Goal: Task Accomplishment & Management: Complete application form

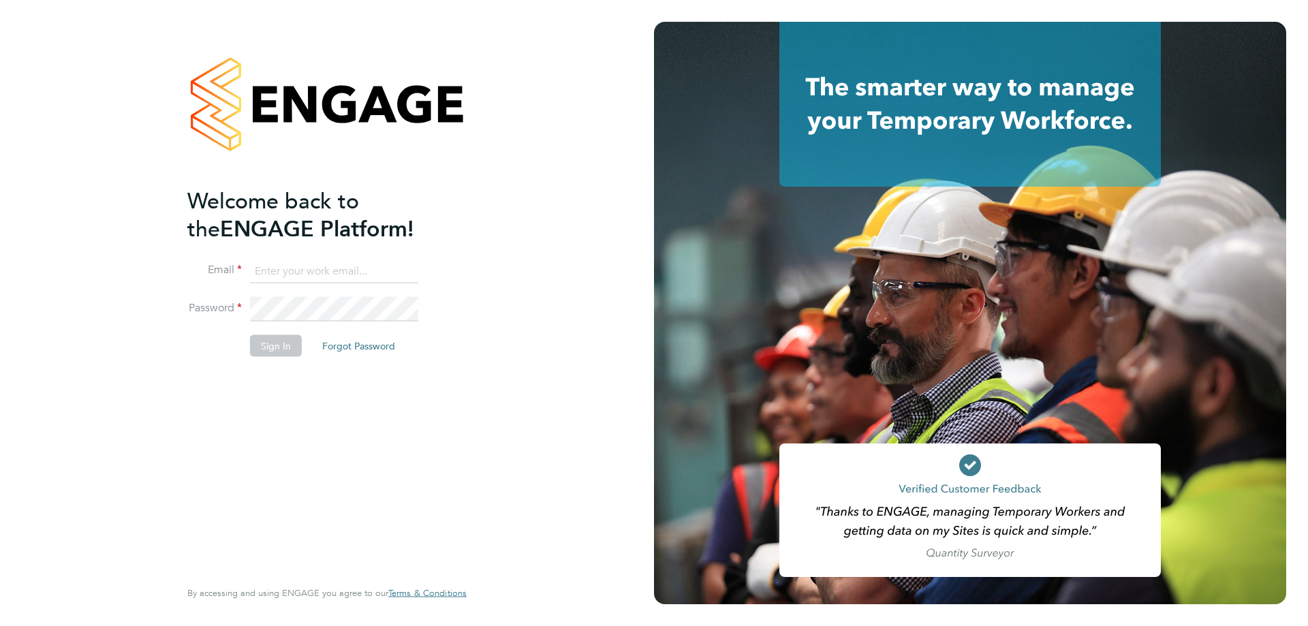
type input "joanne.freeman@uk.g4s.com"
click at [274, 343] on button "Sign In" at bounding box center [276, 346] width 52 height 22
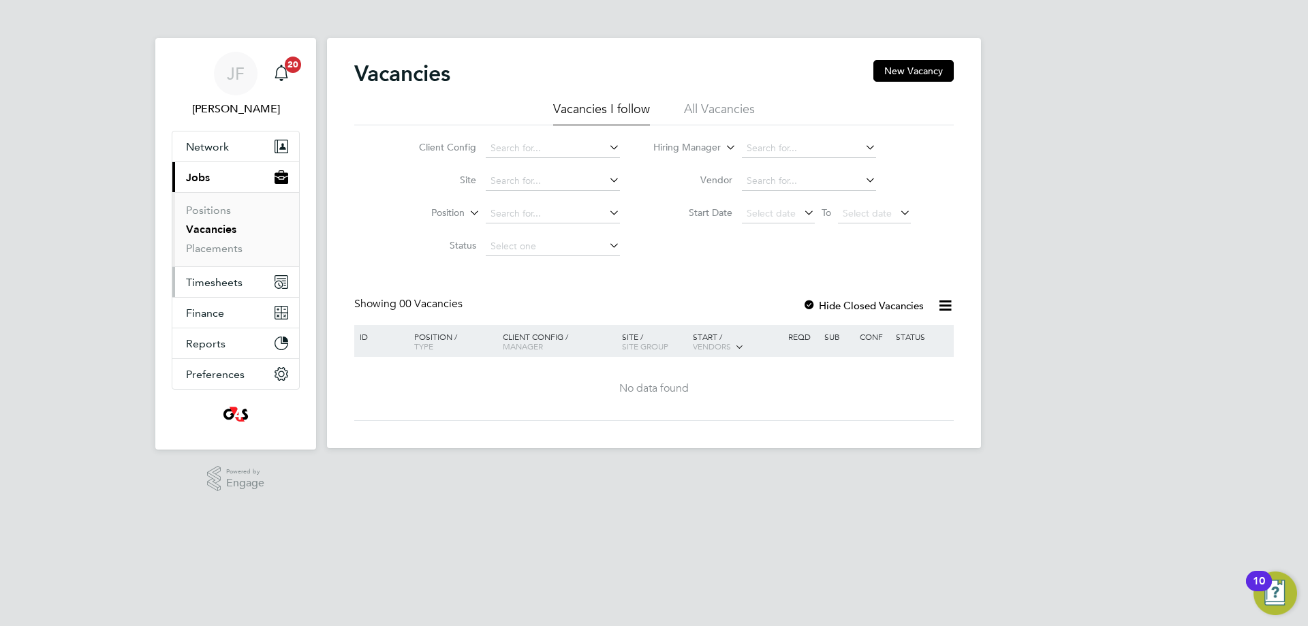
click at [211, 283] on span "Timesheets" at bounding box center [214, 282] width 57 height 13
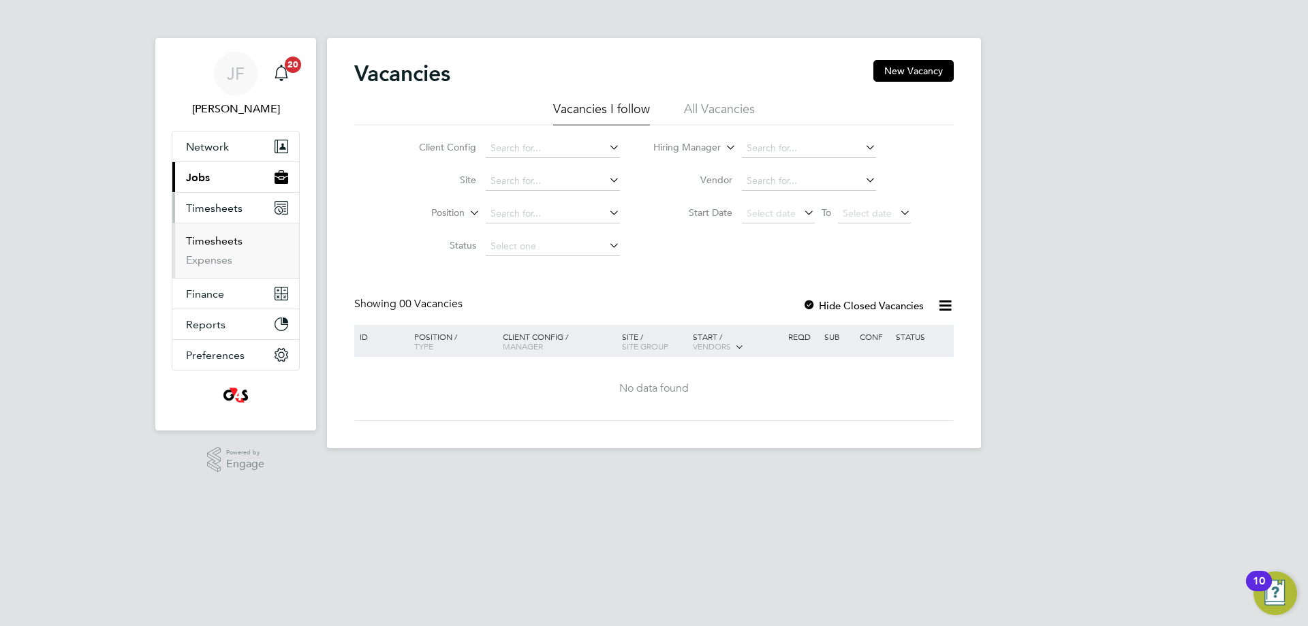
click at [227, 240] on link "Timesheets" at bounding box center [214, 240] width 57 height 13
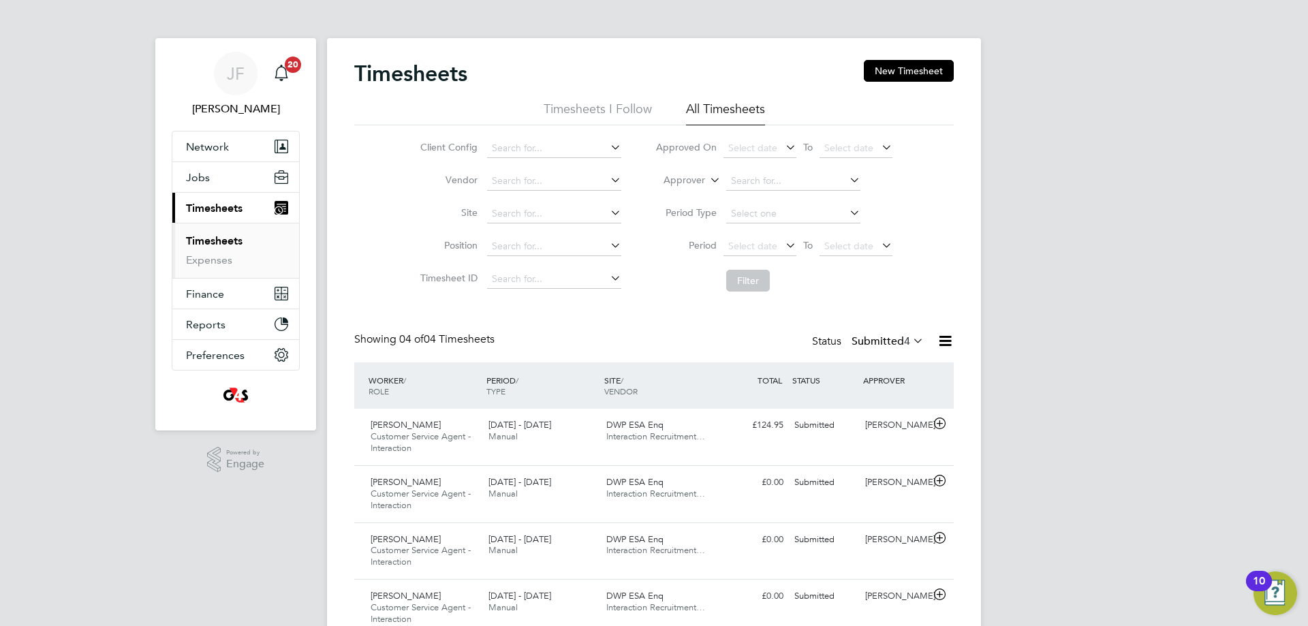
drag, startPoint x: 885, startPoint y: 65, endPoint x: 853, endPoint y: 74, distance: 32.4
click at [882, 65] on button "New Timesheet" at bounding box center [909, 71] width 90 height 22
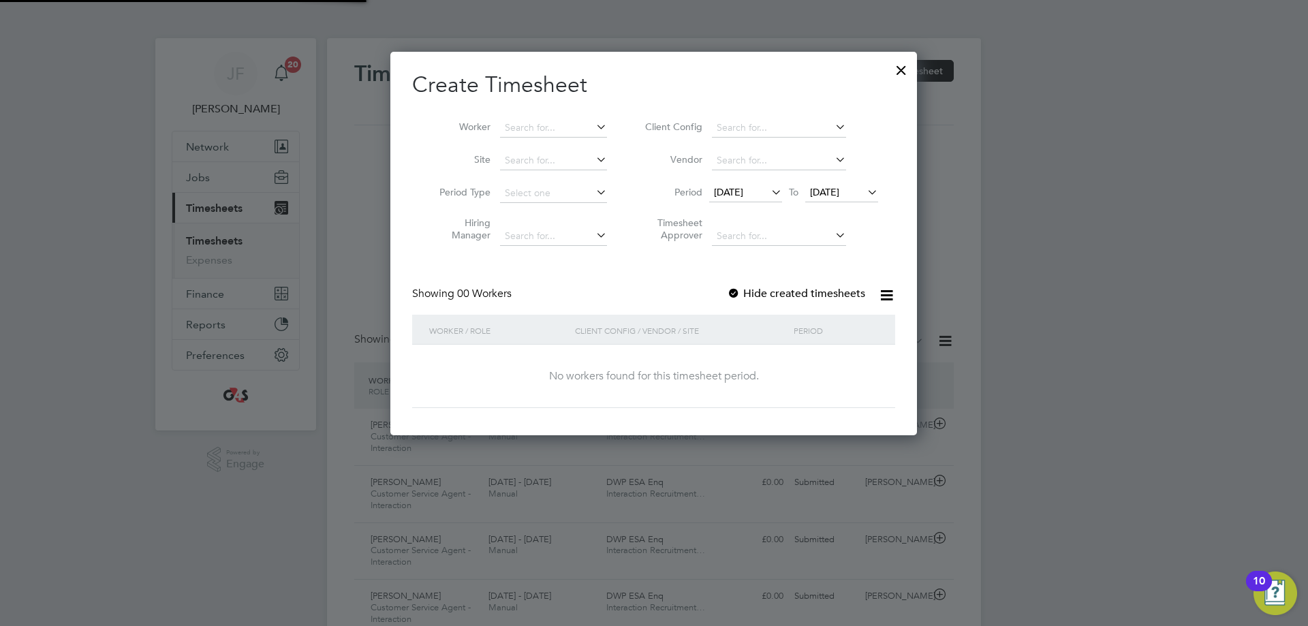
scroll to position [7, 7]
click at [556, 123] on input at bounding box center [553, 127] width 107 height 19
click at [536, 123] on input at bounding box center [553, 127] width 107 height 19
click at [539, 128] on input at bounding box center [553, 127] width 107 height 19
paste input "[PERSON_NAME]"
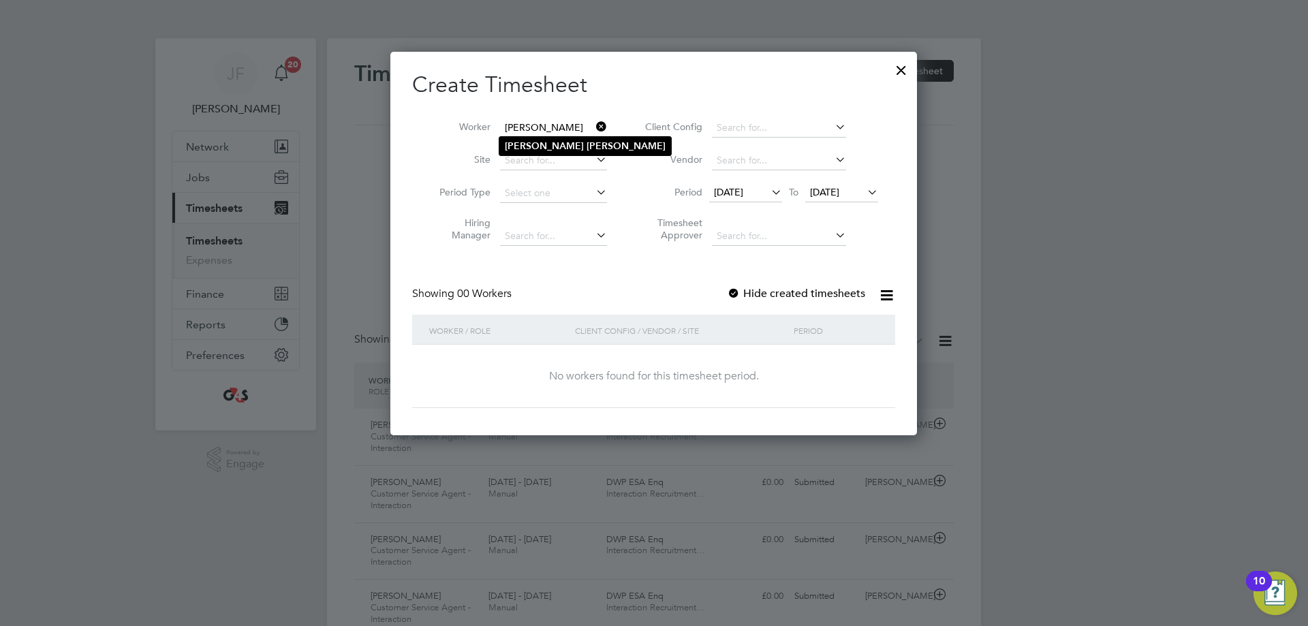
type input "[PERSON_NAME]"
click at [586, 145] on b "[PERSON_NAME]" at bounding box center [625, 146] width 79 height 12
click at [768, 191] on icon at bounding box center [768, 192] width 0 height 19
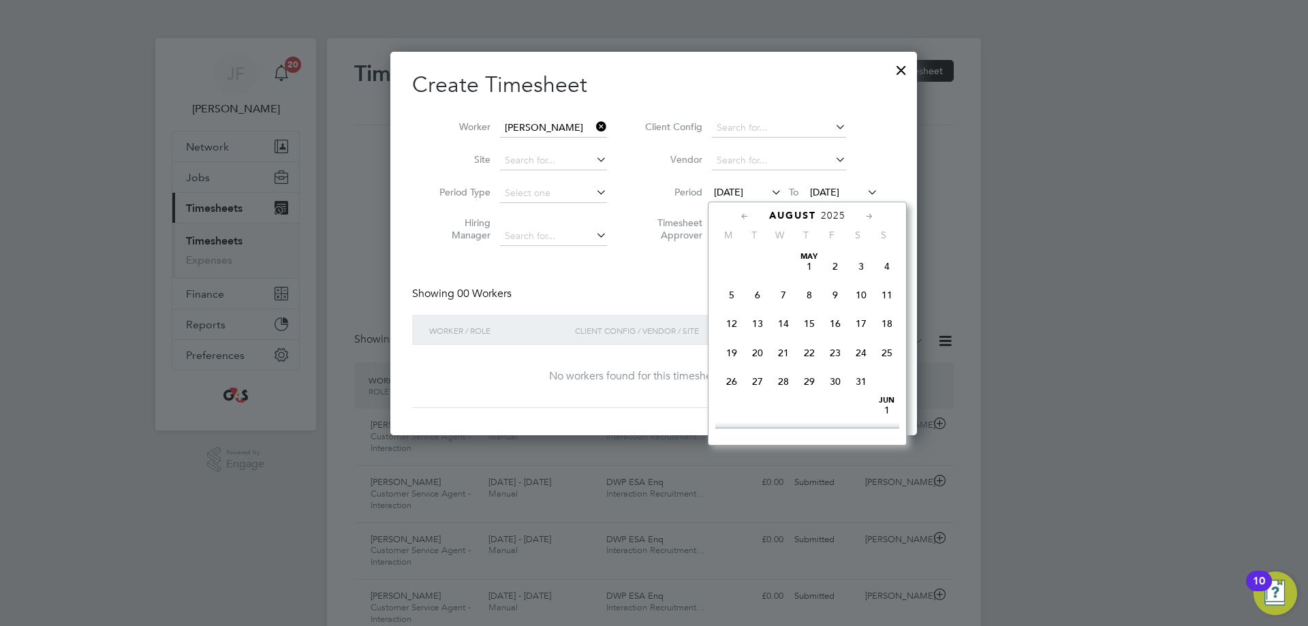
scroll to position [471, 0]
click at [734, 383] on span "25" at bounding box center [731, 370] width 26 height 26
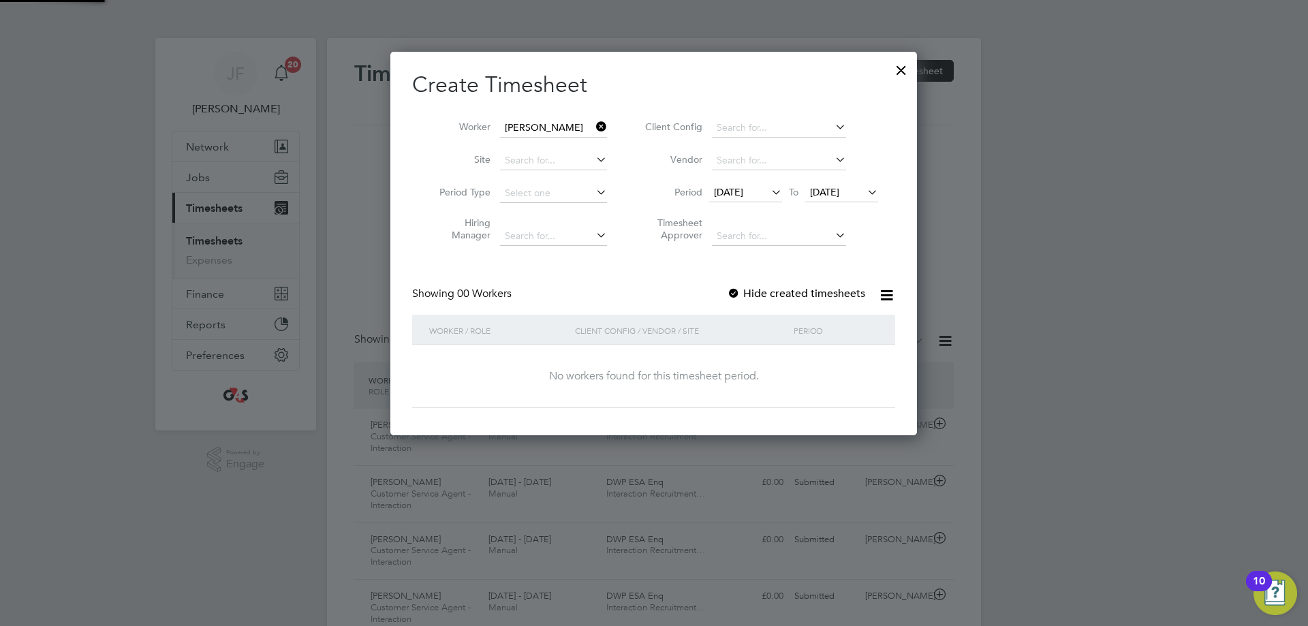
scroll to position [384, 527]
click at [831, 187] on span "[DATE]" at bounding box center [824, 192] width 29 height 12
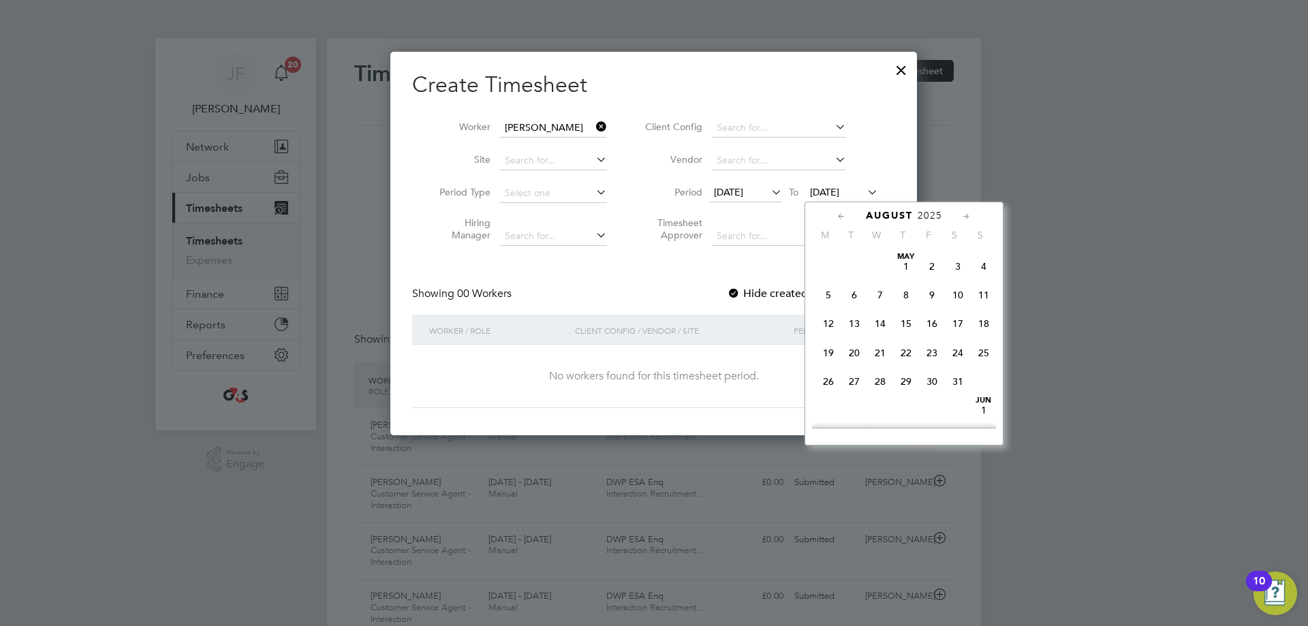
scroll to position [530, 0]
click at [928, 323] on span "29" at bounding box center [932, 311] width 26 height 26
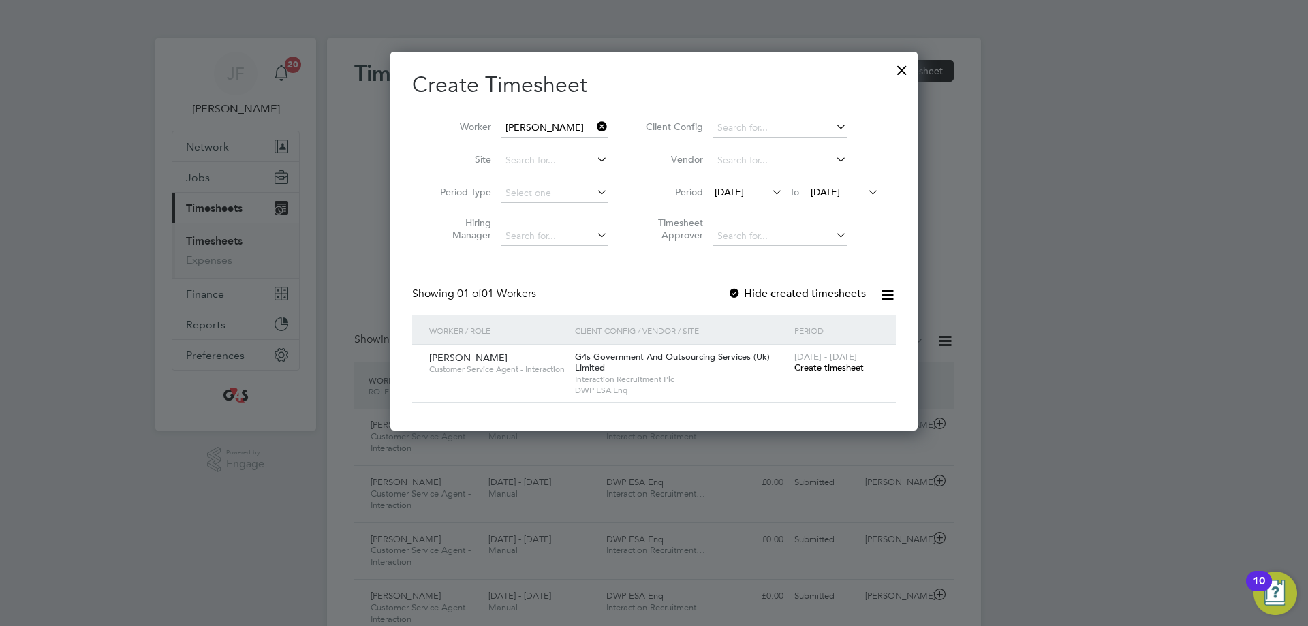
click at [808, 364] on span "Create timesheet" at bounding box center [828, 368] width 69 height 12
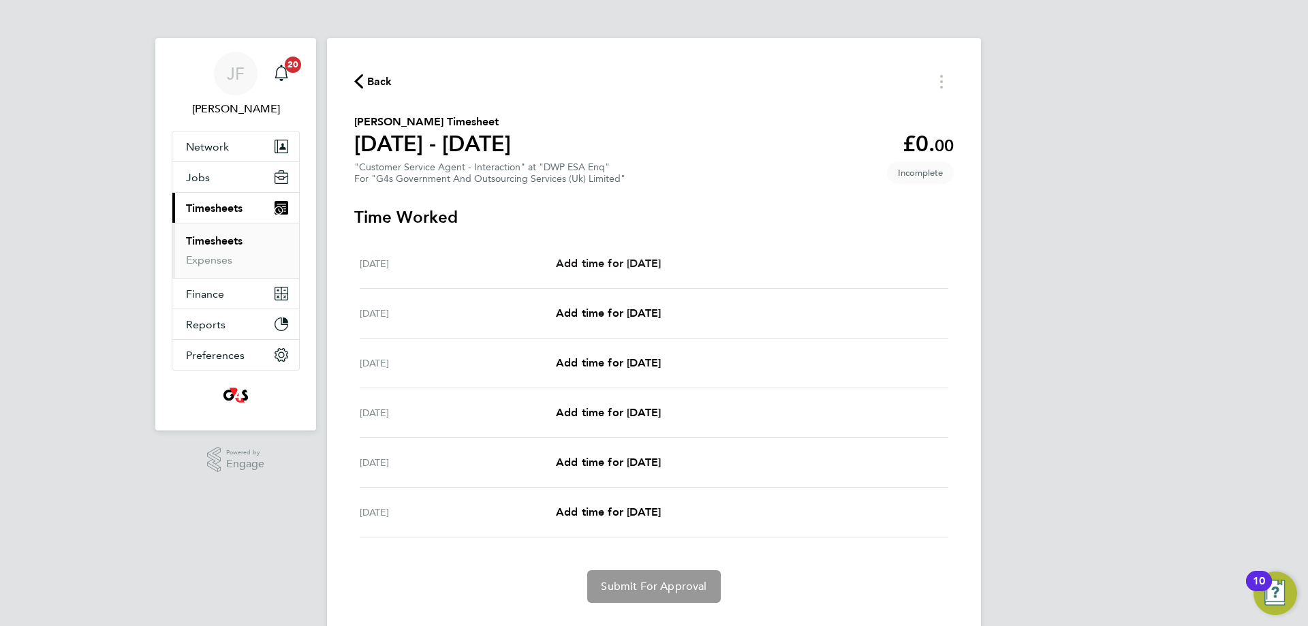
click at [571, 257] on span "Add time for [DATE]" at bounding box center [608, 263] width 105 height 13
select select "30"
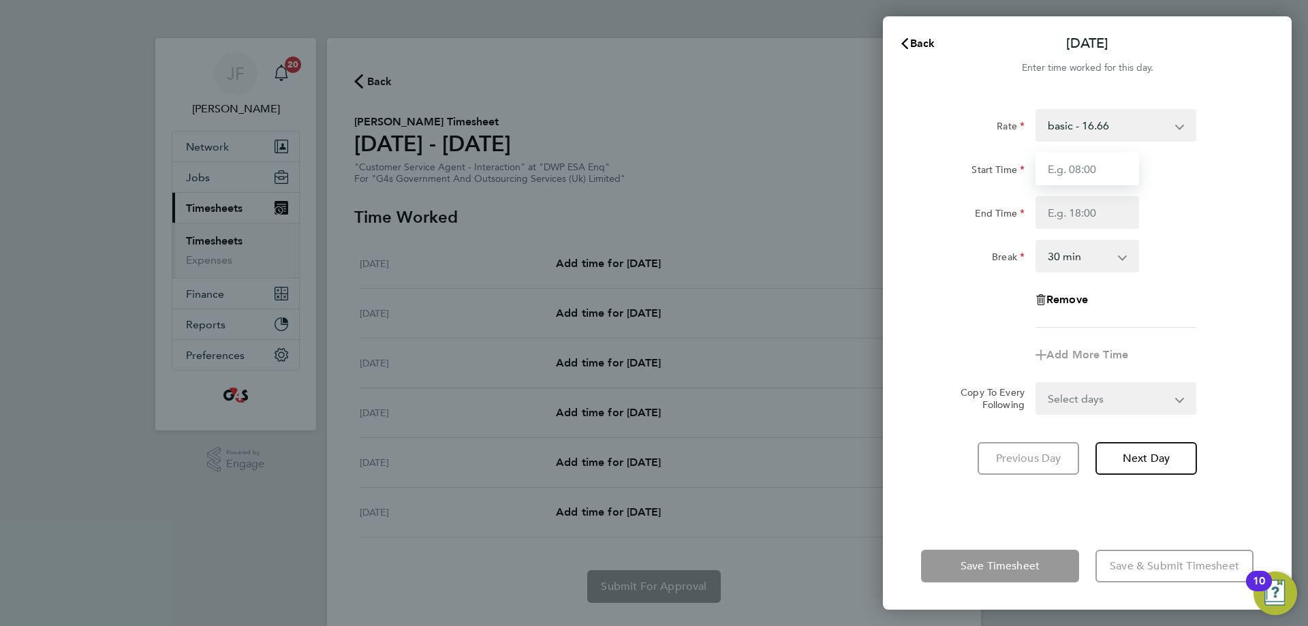
drag, startPoint x: 1095, startPoint y: 171, endPoint x: 1100, endPoint y: 163, distance: 8.9
click at [1095, 170] on input "Start Time" at bounding box center [1087, 169] width 104 height 33
type input "09:00"
click at [1111, 217] on input "End Time" at bounding box center [1087, 212] width 104 height 33
type input "17:00"
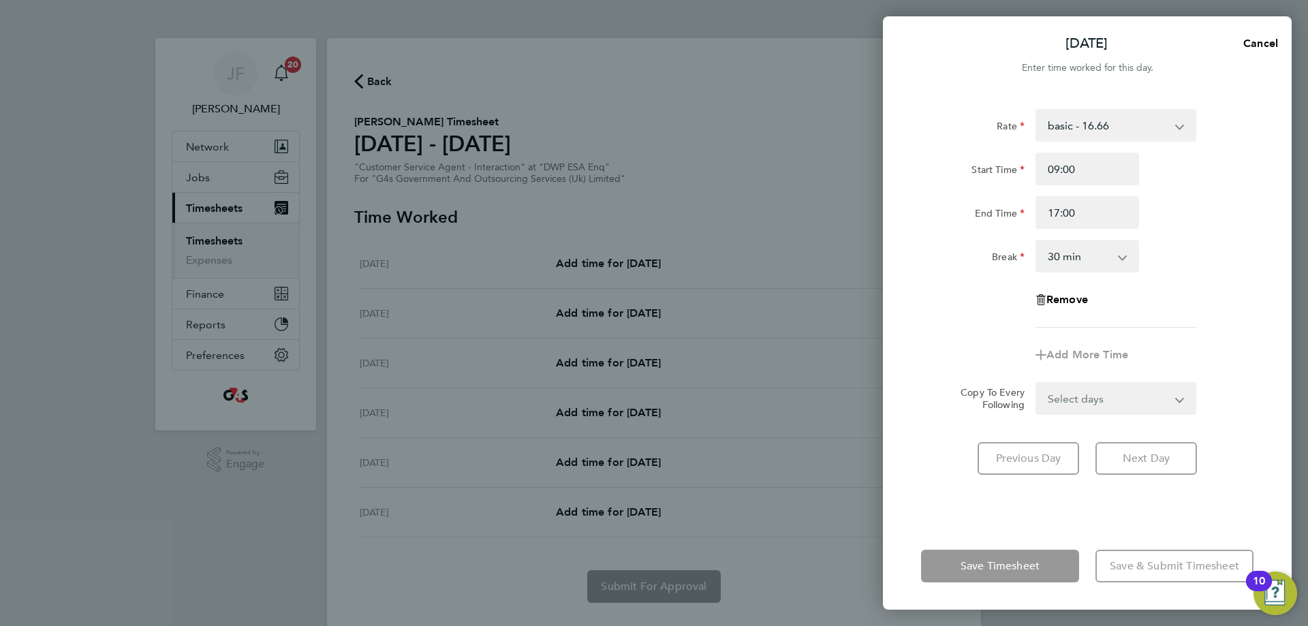
click at [1082, 399] on form "Rate basic - 16.66 x2 - 32.79 Annual Leave System Issue Not Paid System Issue P…" at bounding box center [1087, 262] width 332 height 306
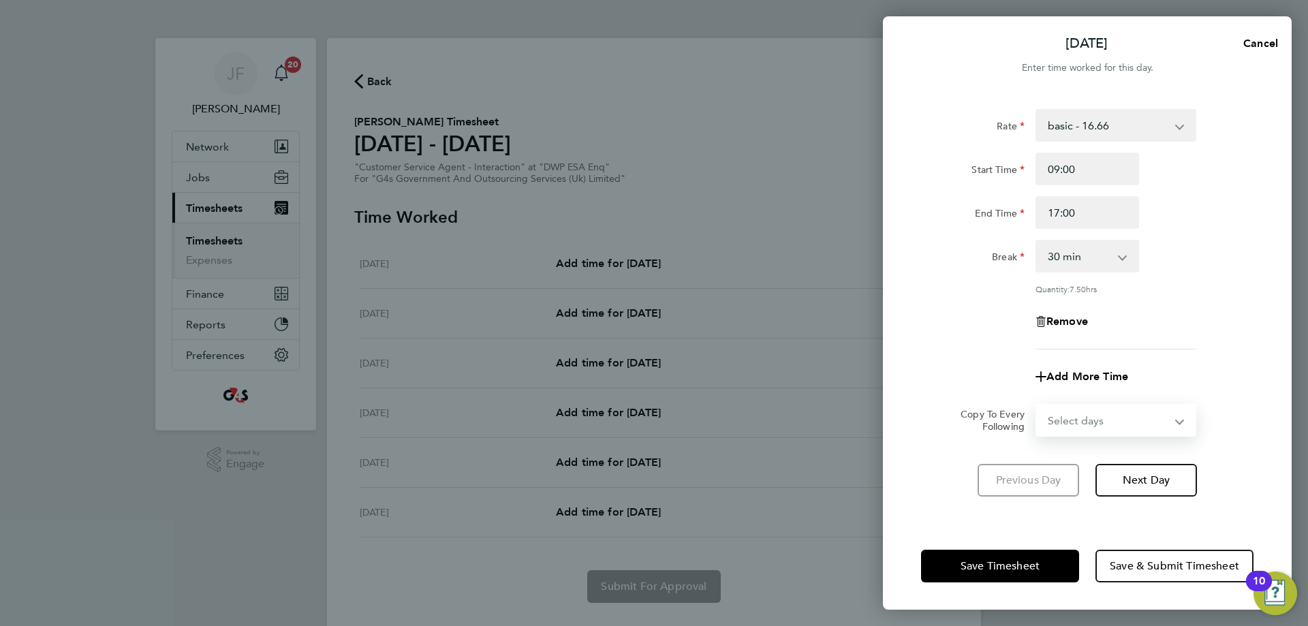
select select "WEEKDAY"
click at [1036, 405] on select "Select days Day Weekday (Mon-Fri) Weekend (Sat-Sun) [DATE] [DATE] [DATE] [DATE]…" at bounding box center [1107, 420] width 143 height 30
select select "[DATE]"
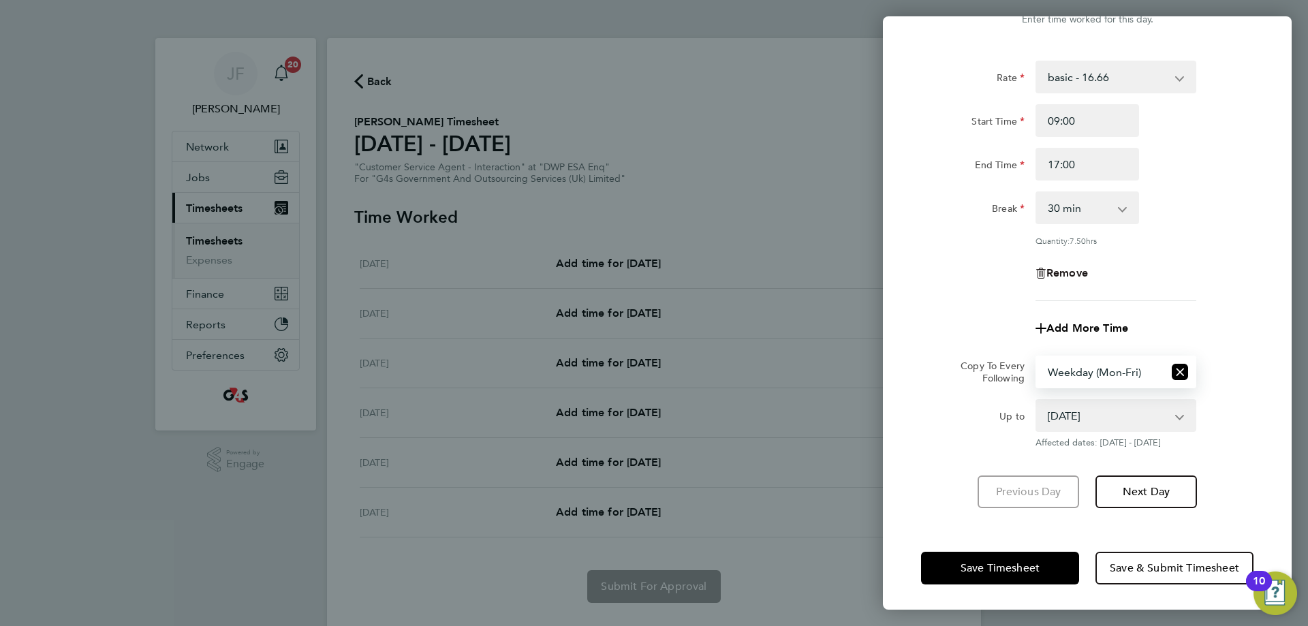
scroll to position [49, 0]
click at [983, 566] on span "Save Timesheet" at bounding box center [999, 567] width 79 height 14
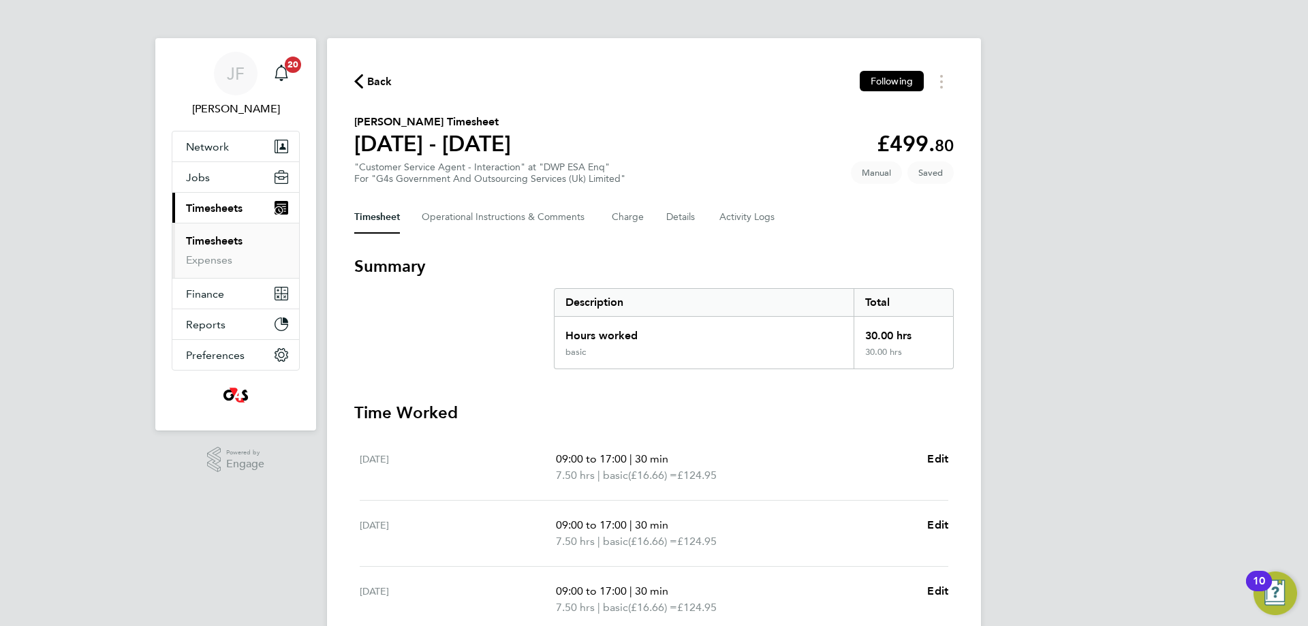
click at [373, 76] on span "Back" at bounding box center [379, 82] width 25 height 16
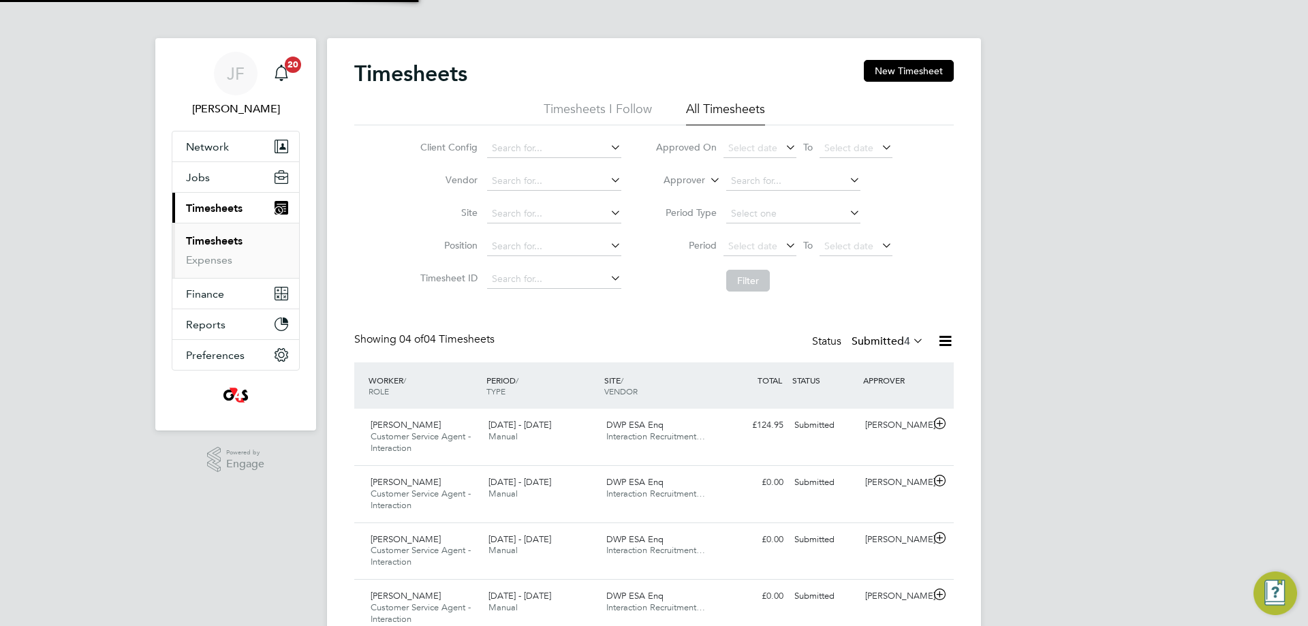
scroll to position [46, 118]
click at [928, 68] on button "New Timesheet" at bounding box center [909, 71] width 90 height 22
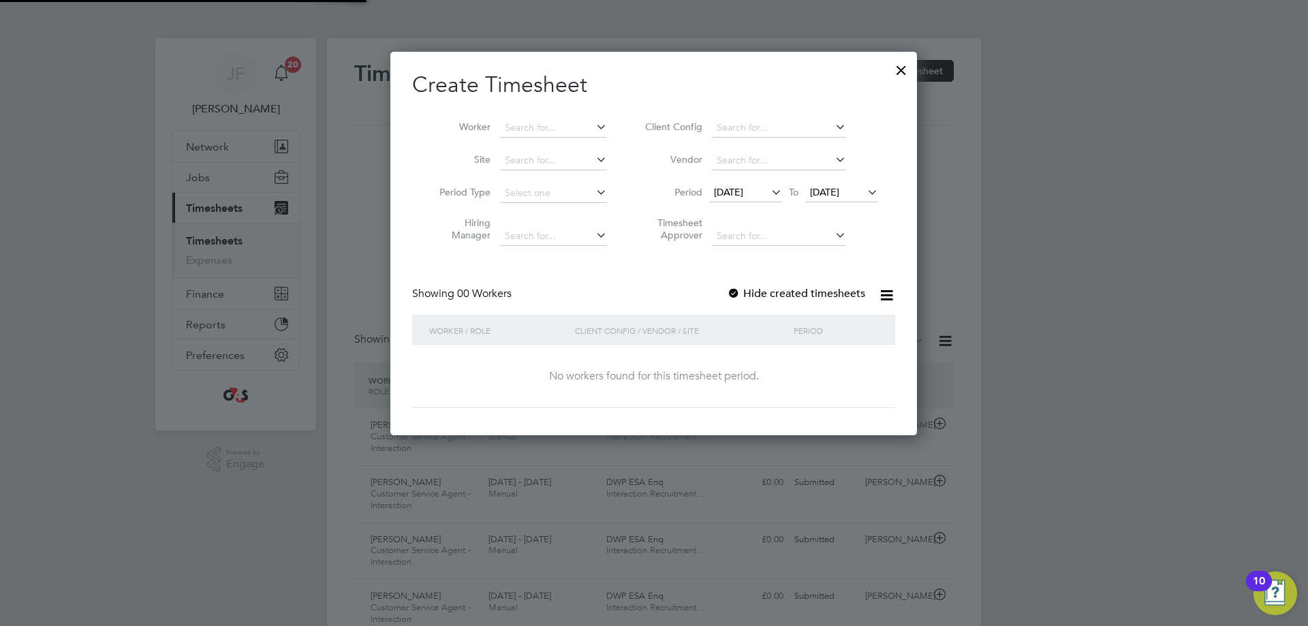
scroll to position [384, 527]
click at [556, 127] on input at bounding box center [553, 127] width 107 height 19
click at [743, 190] on span "[DATE]" at bounding box center [728, 192] width 29 height 12
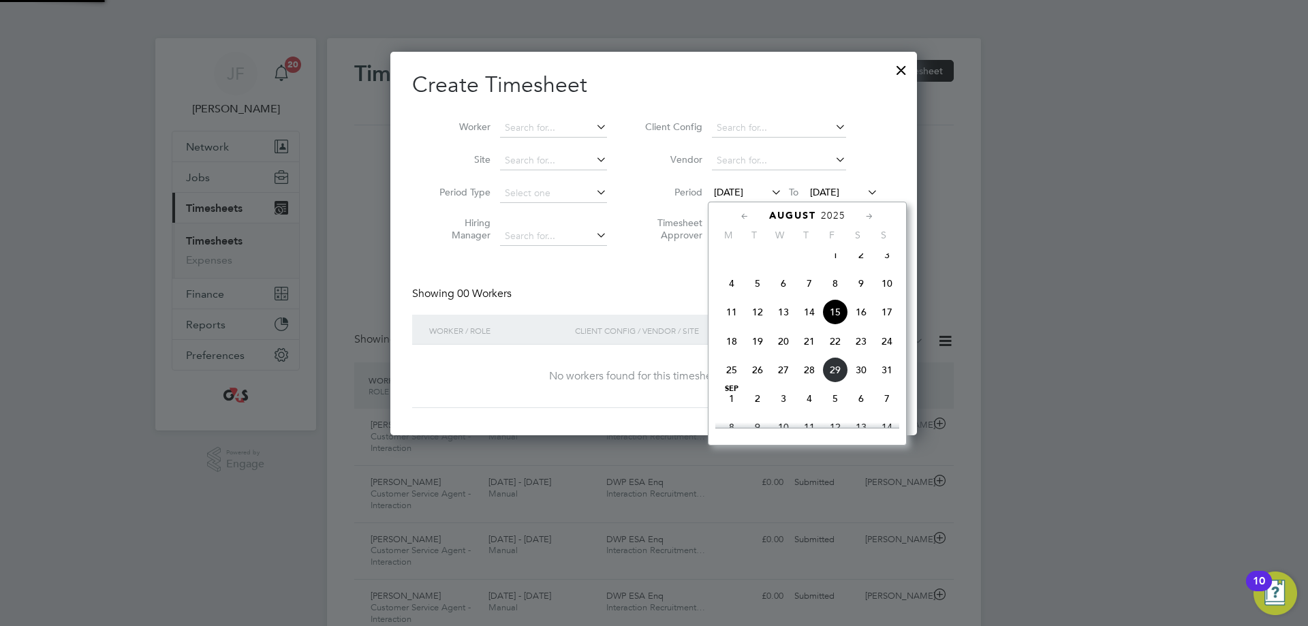
scroll to position [7, 7]
click at [730, 381] on span "25" at bounding box center [731, 370] width 26 height 26
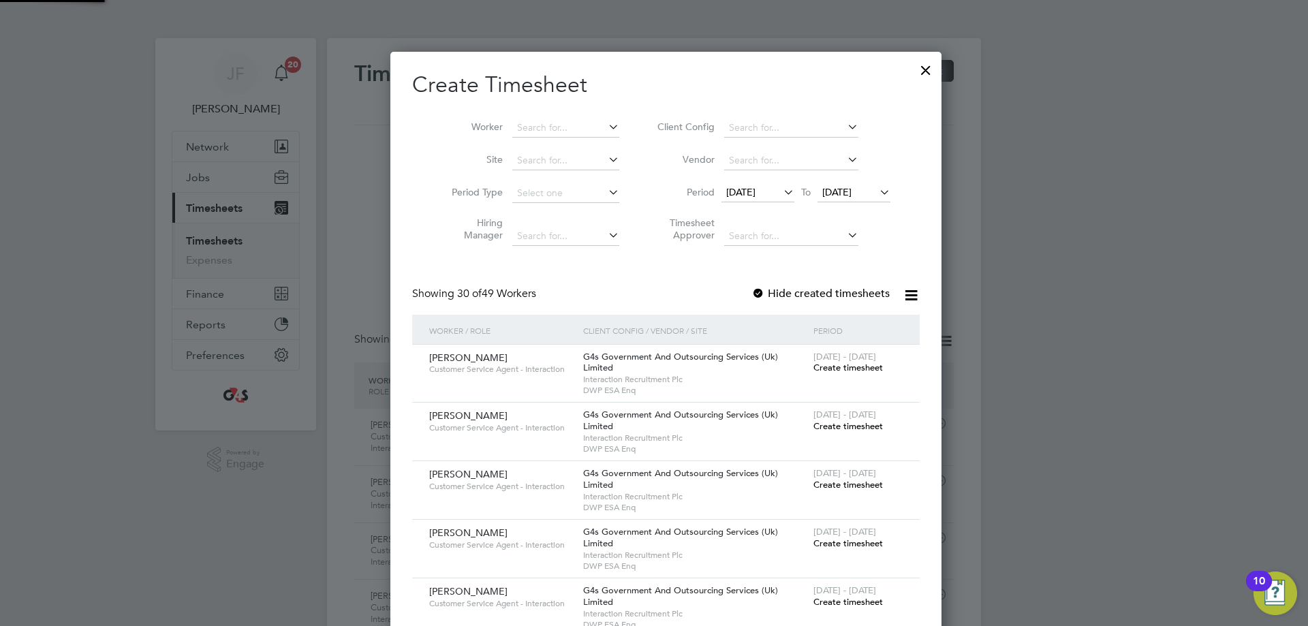
scroll to position [2117, 528]
click at [828, 190] on span "[DATE]" at bounding box center [836, 192] width 29 height 12
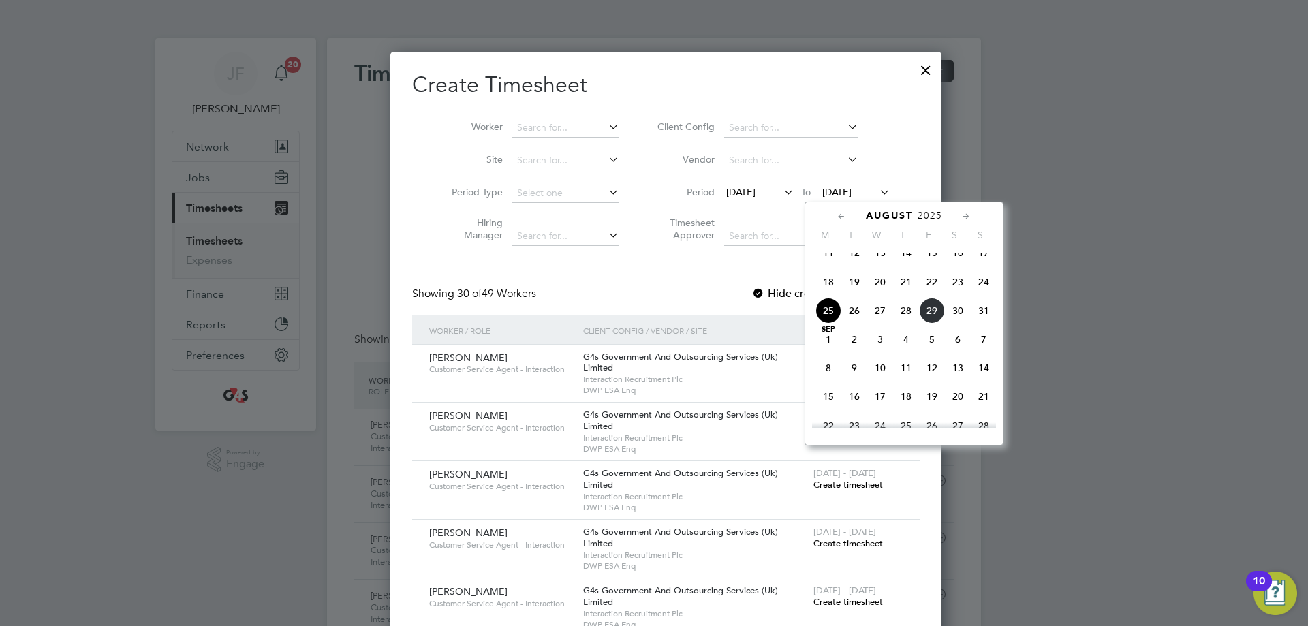
click at [930, 323] on span "29" at bounding box center [932, 311] width 26 height 26
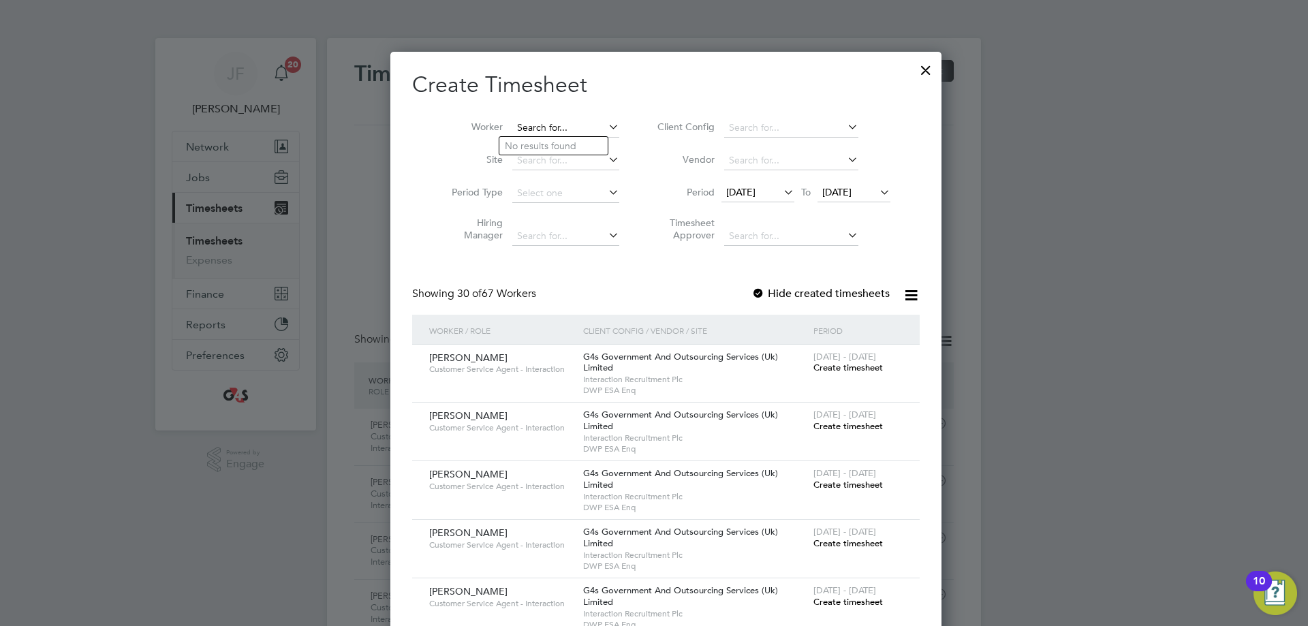
click at [543, 123] on input at bounding box center [565, 127] width 107 height 19
paste input "[PERSON_NAME] [PERSON_NAME]"
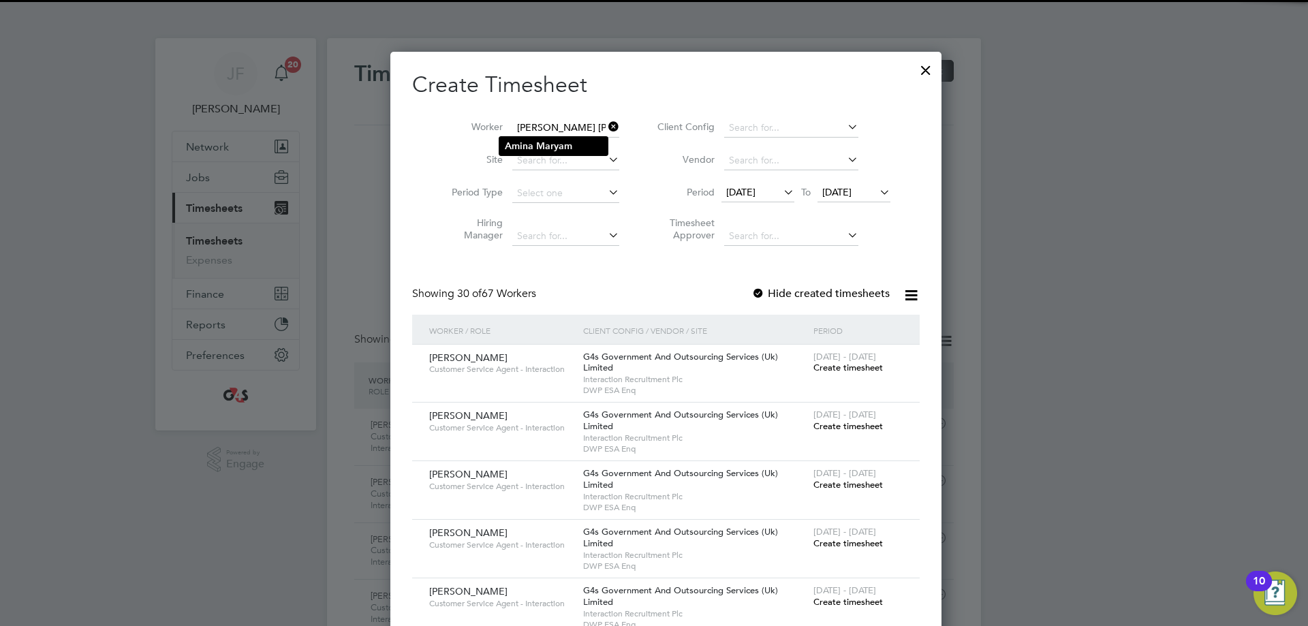
type input "[PERSON_NAME] [PERSON_NAME]"
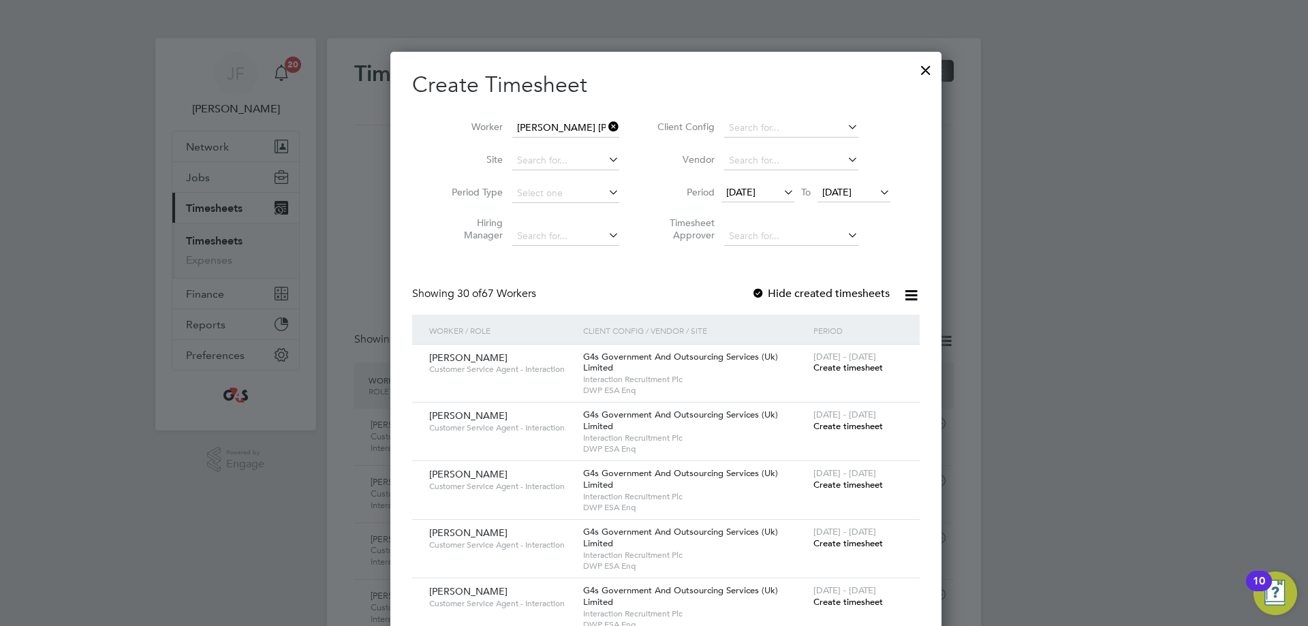
click at [543, 146] on b "Maryam" at bounding box center [554, 146] width 36 height 12
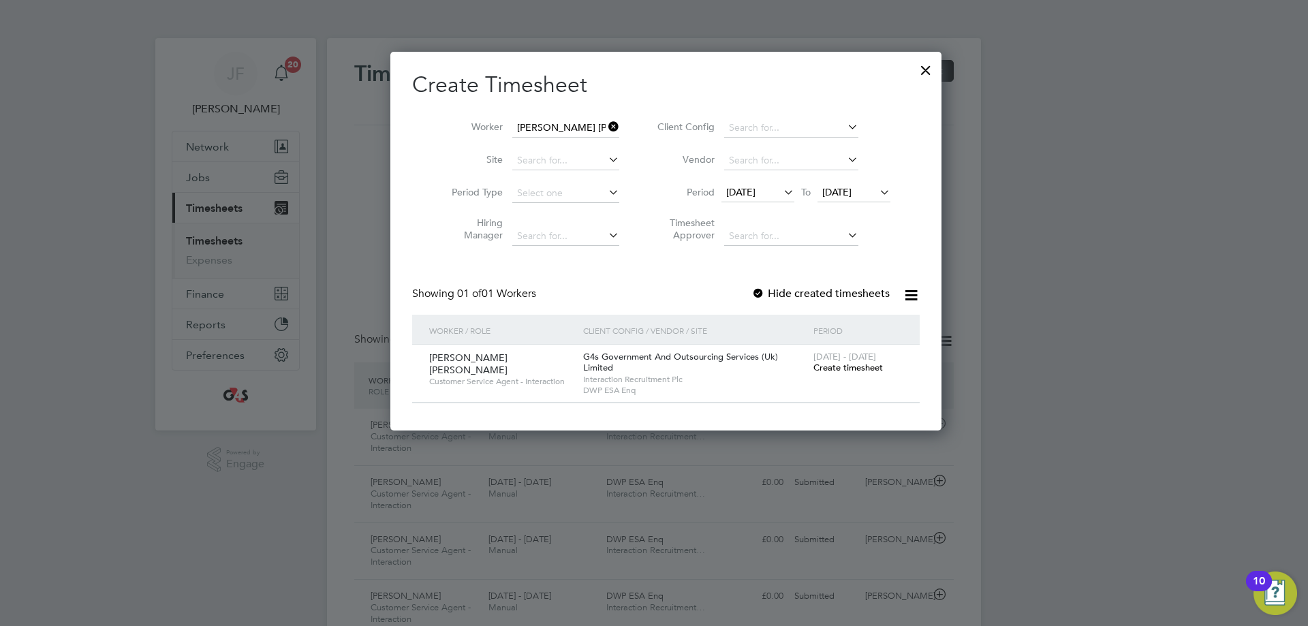
scroll to position [379, 528]
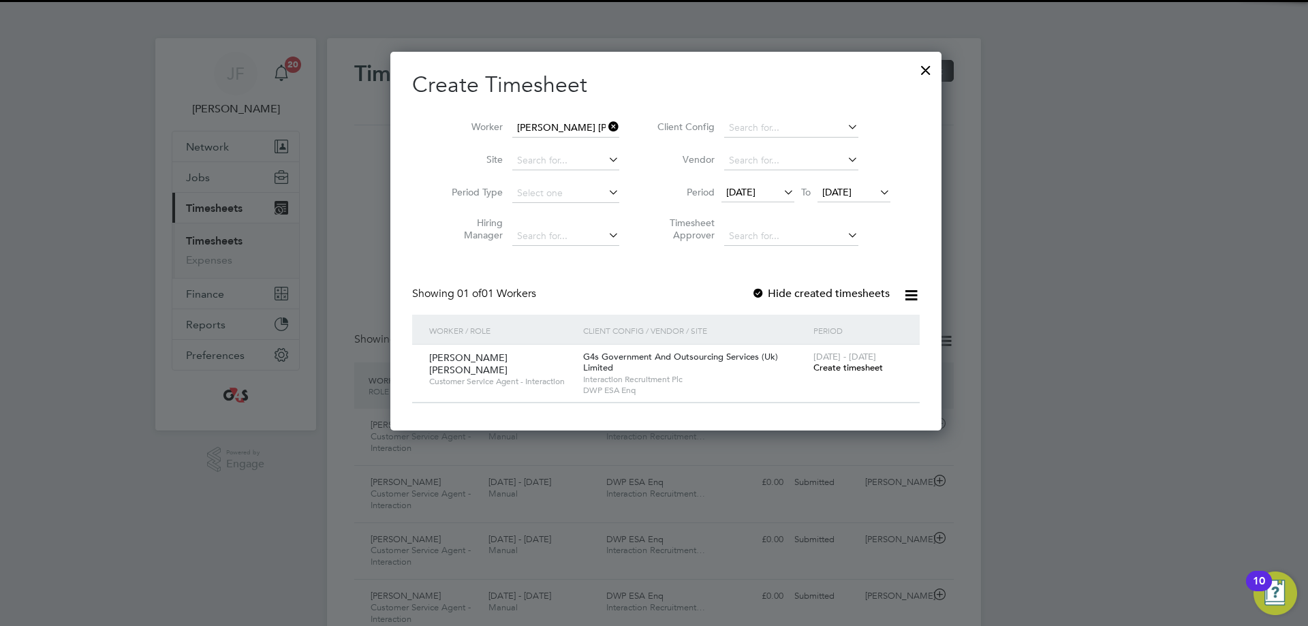
click at [734, 192] on span "[DATE]" at bounding box center [740, 192] width 29 height 12
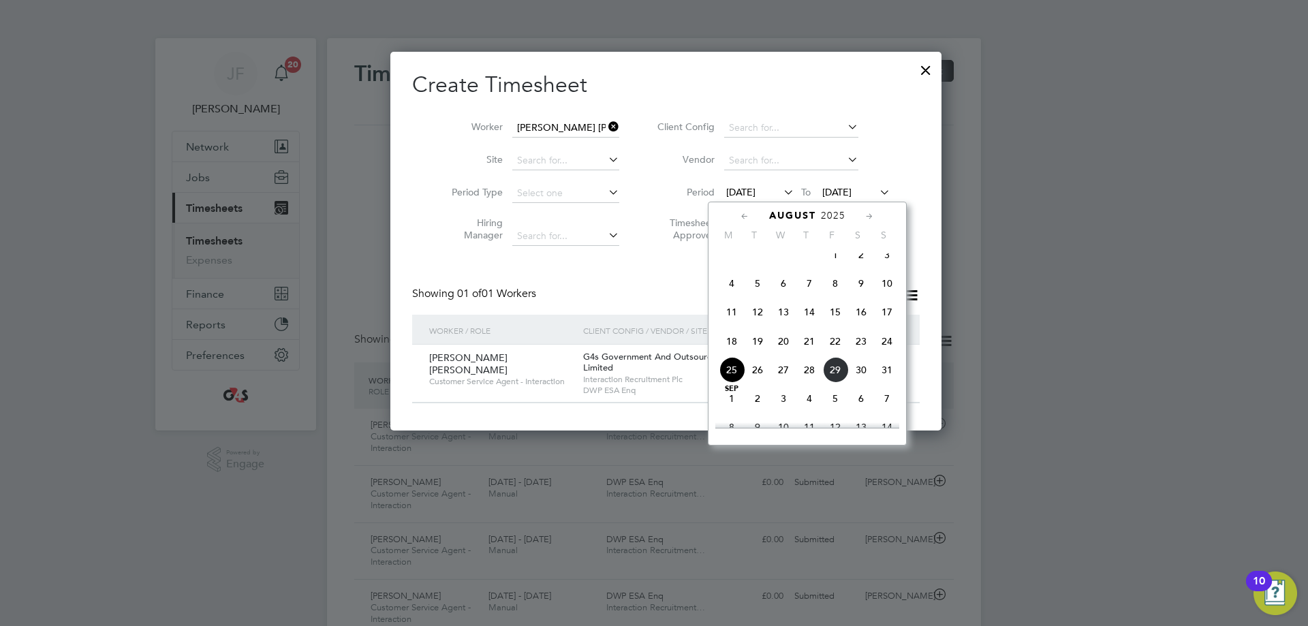
scroll to position [530, 0]
drag, startPoint x: 642, startPoint y: 264, endPoint x: 650, endPoint y: 264, distance: 8.2
click at [642, 264] on div "Create Timesheet Worker [PERSON_NAME] [PERSON_NAME] Site Period Type Hiring Man…" at bounding box center [665, 237] width 507 height 332
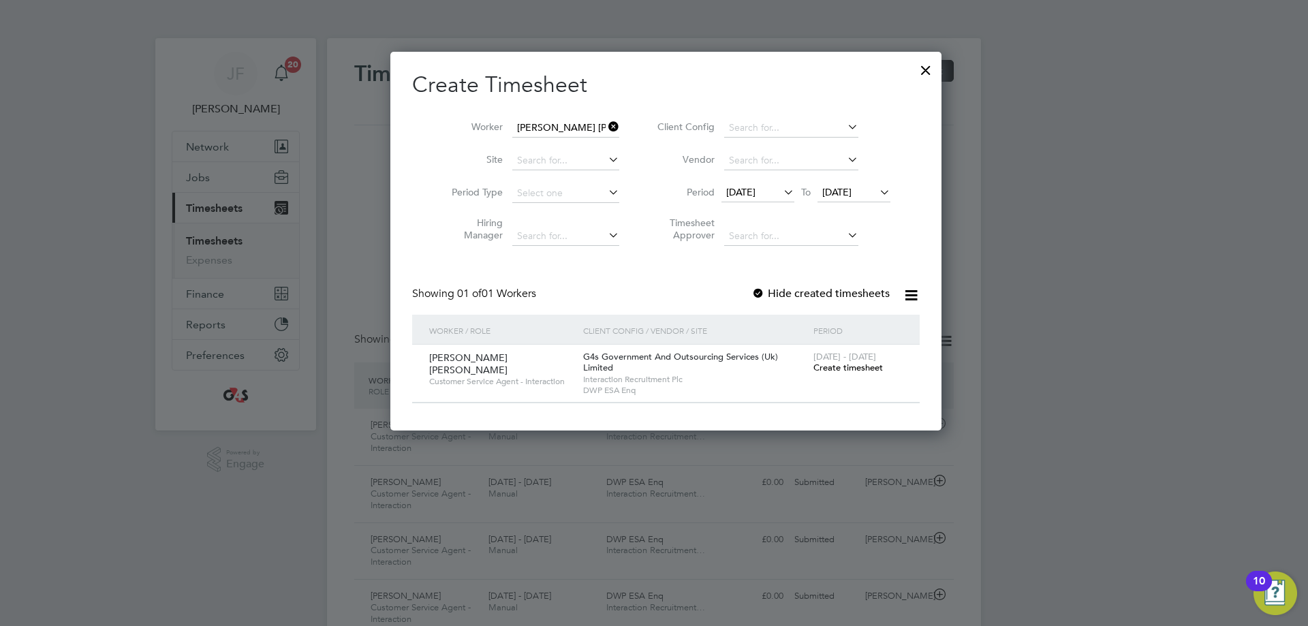
click at [831, 364] on span "Create timesheet" at bounding box center [847, 368] width 69 height 12
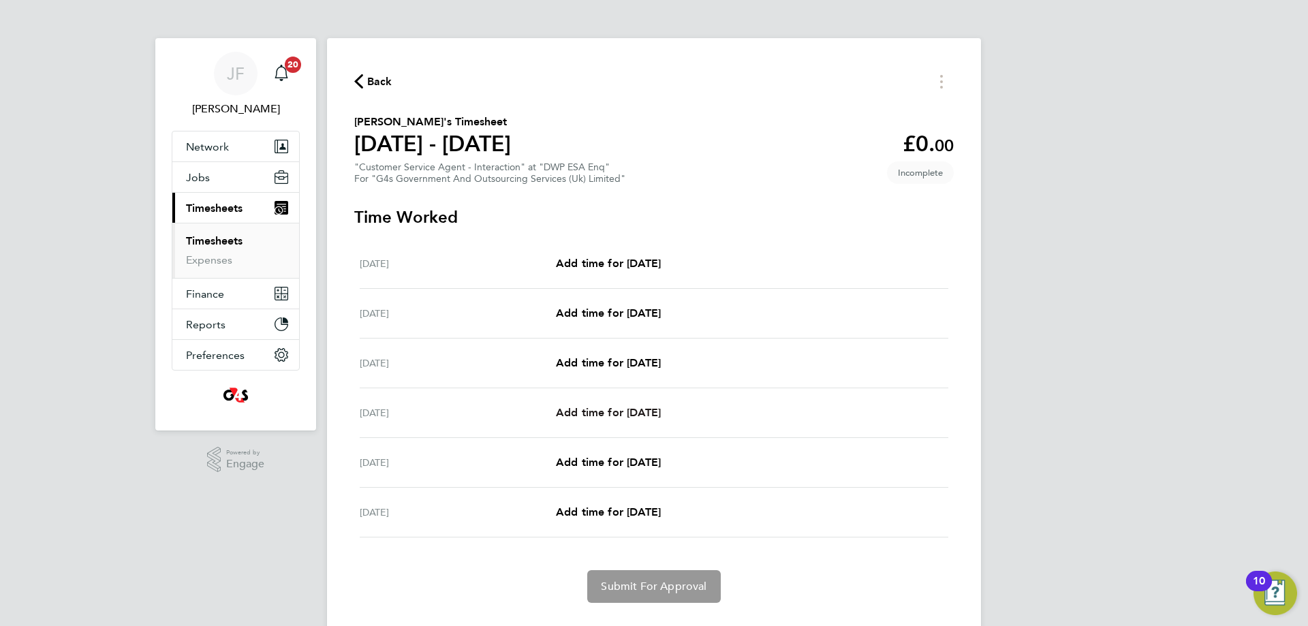
click at [584, 410] on span "Add time for [DATE]" at bounding box center [608, 412] width 105 height 13
select select "30"
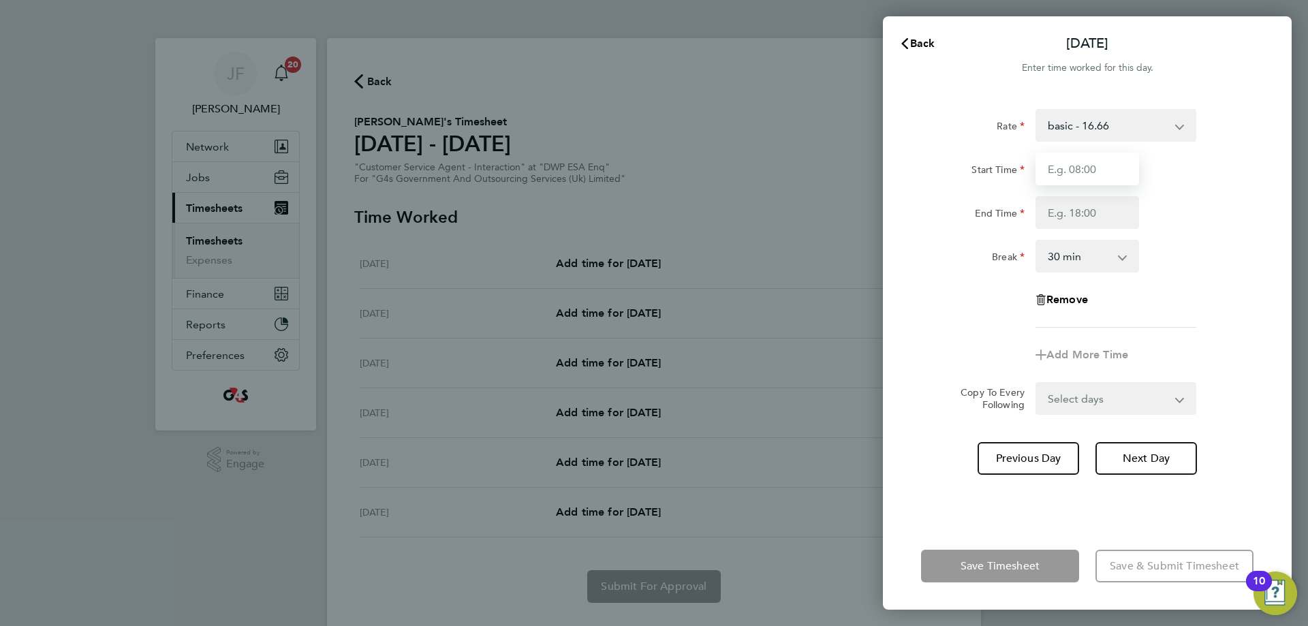
drag, startPoint x: 1105, startPoint y: 172, endPoint x: 1105, endPoint y: 183, distance: 10.9
click at [1105, 172] on input "Start Time" at bounding box center [1087, 169] width 104 height 33
type input "09:00"
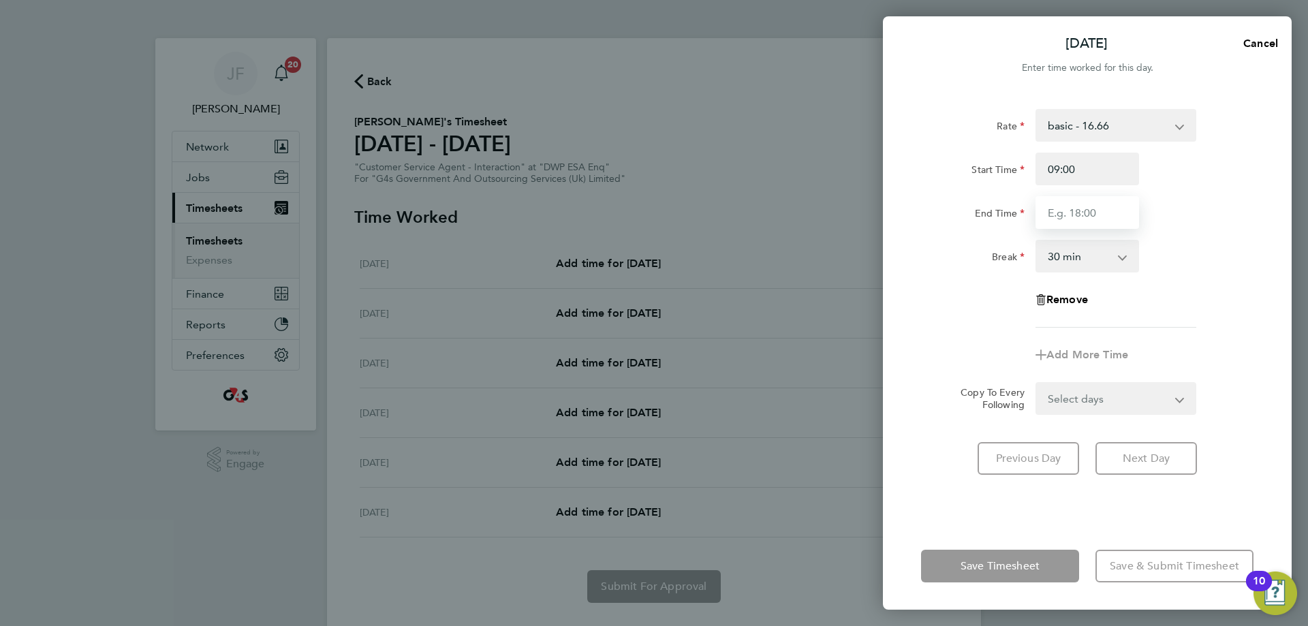
click at [1099, 212] on input "End Time" at bounding box center [1087, 212] width 104 height 33
type input "15:00"
click at [1157, 247] on div "Break 0 min 15 min 30 min 45 min 60 min 75 min 90 min" at bounding box center [1086, 256] width 343 height 33
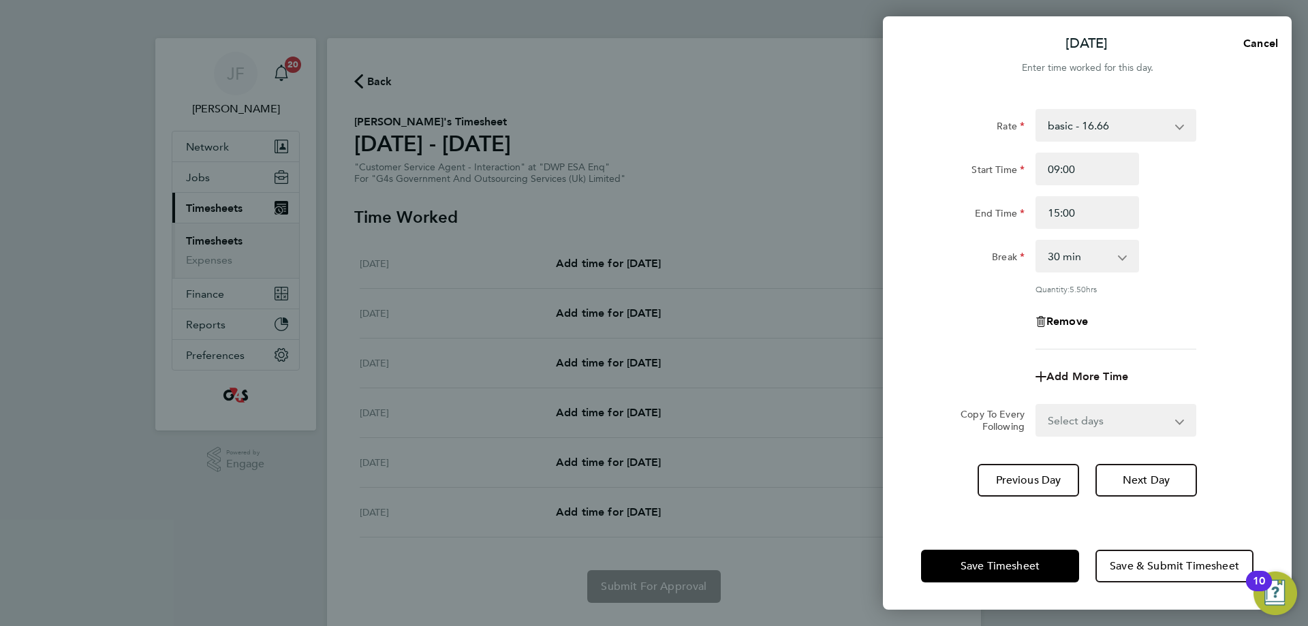
click at [1070, 373] on span "Add More Time" at bounding box center [1087, 376] width 82 height 13
select select "null"
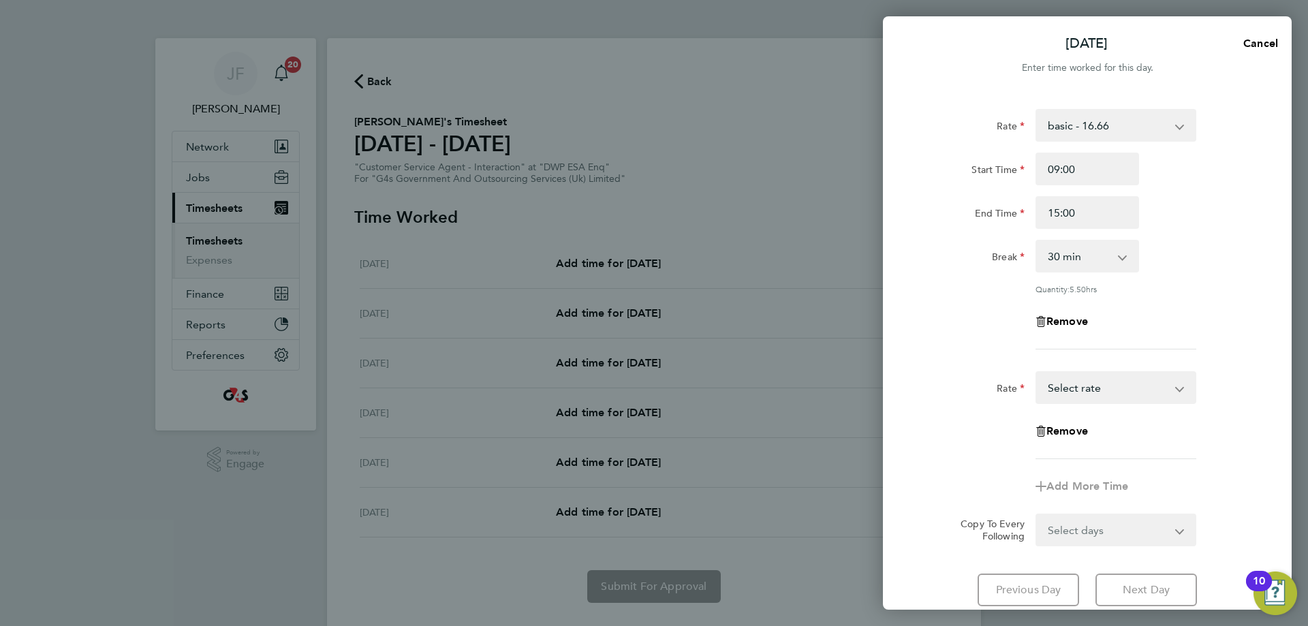
click at [1073, 388] on select "Annual Leave Sick Bank Holiday x2 - 32.79 basic - 16.66 System Issue Paid - 16.…" at bounding box center [1107, 388] width 142 height 30
select select "30"
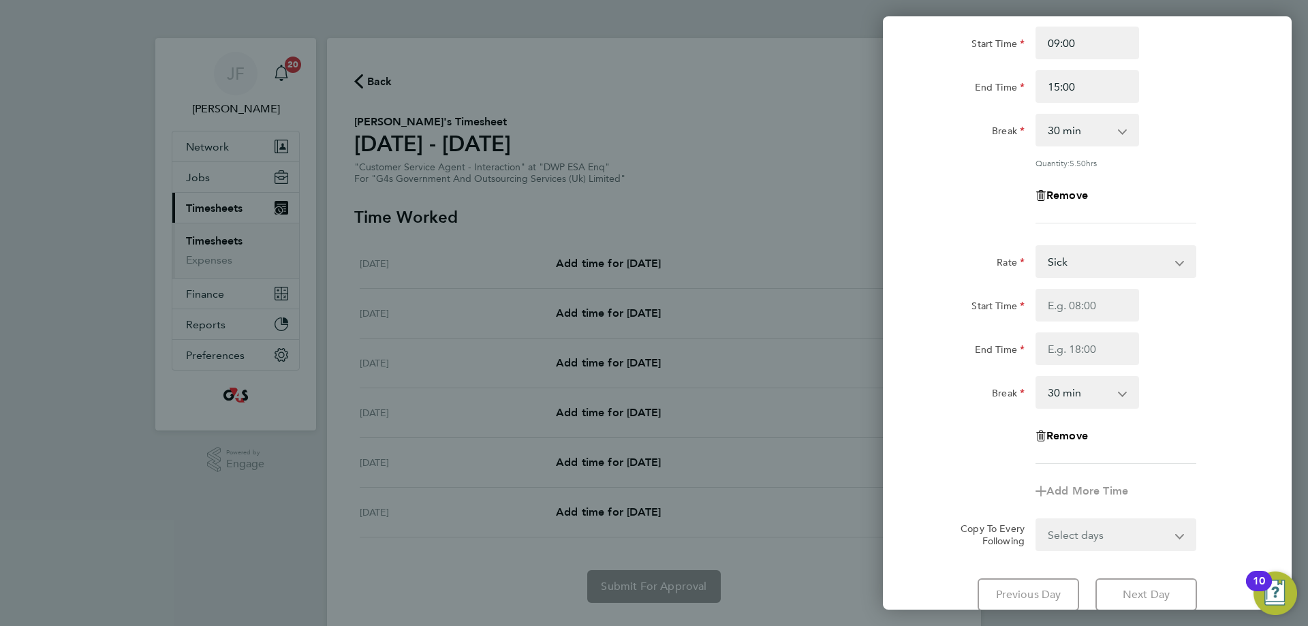
scroll to position [136, 0]
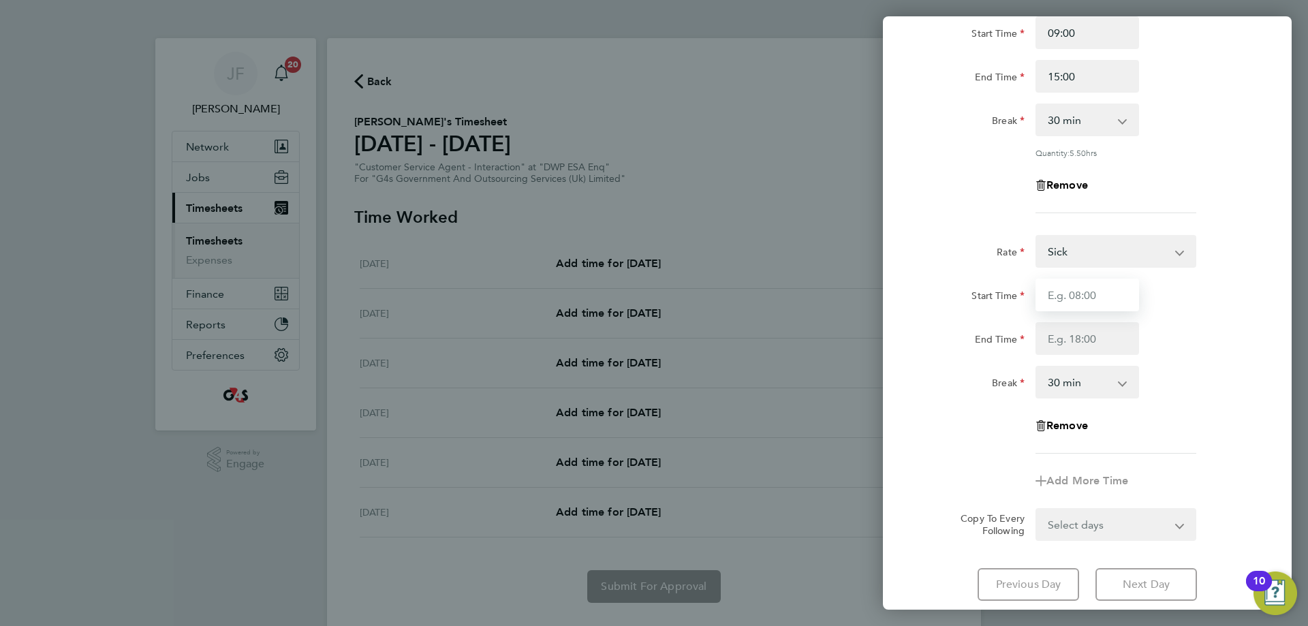
drag, startPoint x: 1069, startPoint y: 290, endPoint x: 1079, endPoint y: 291, distance: 9.6
click at [1069, 290] on input "Start Time" at bounding box center [1087, 295] width 104 height 33
type input "15:00"
click at [1053, 328] on input "End Time" at bounding box center [1087, 338] width 104 height 33
type input "17:00"
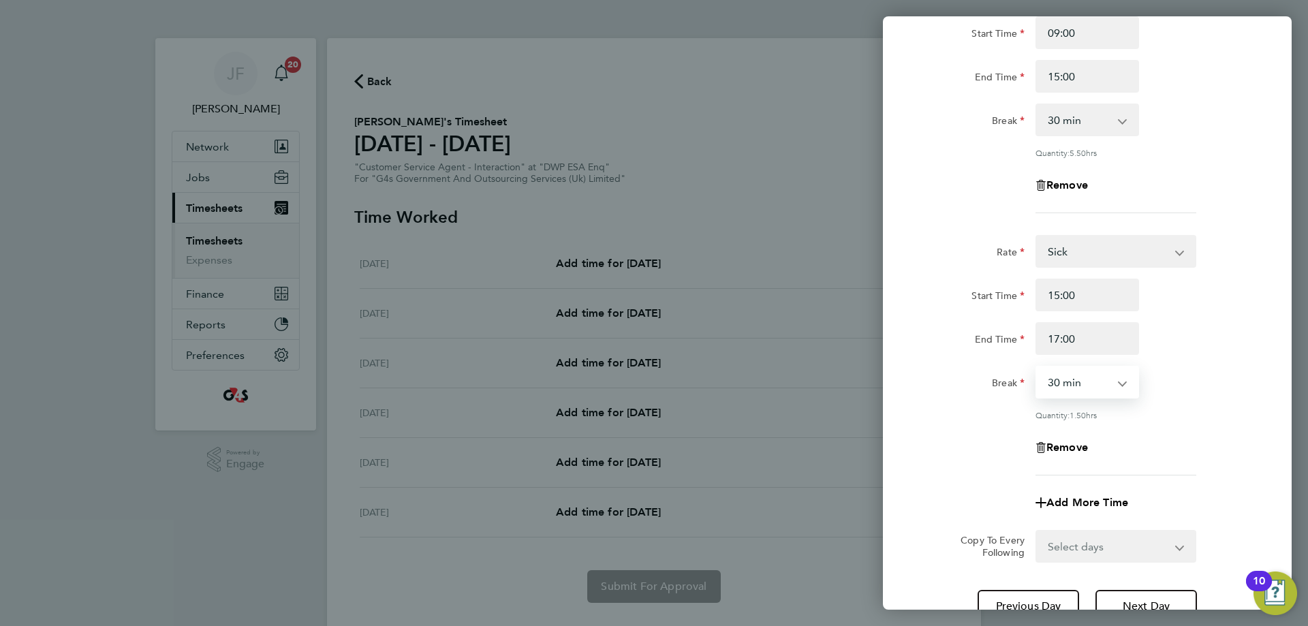
drag, startPoint x: 1057, startPoint y: 379, endPoint x: 1066, endPoint y: 388, distance: 12.5
click at [1057, 379] on select "0 min 15 min 30 min 45 min 60 min 75 min 90 min" at bounding box center [1078, 382] width 84 height 30
select select "0"
click at [1036, 367] on select "0 min 15 min 30 min 45 min 60 min 75 min 90 min" at bounding box center [1078, 382] width 84 height 30
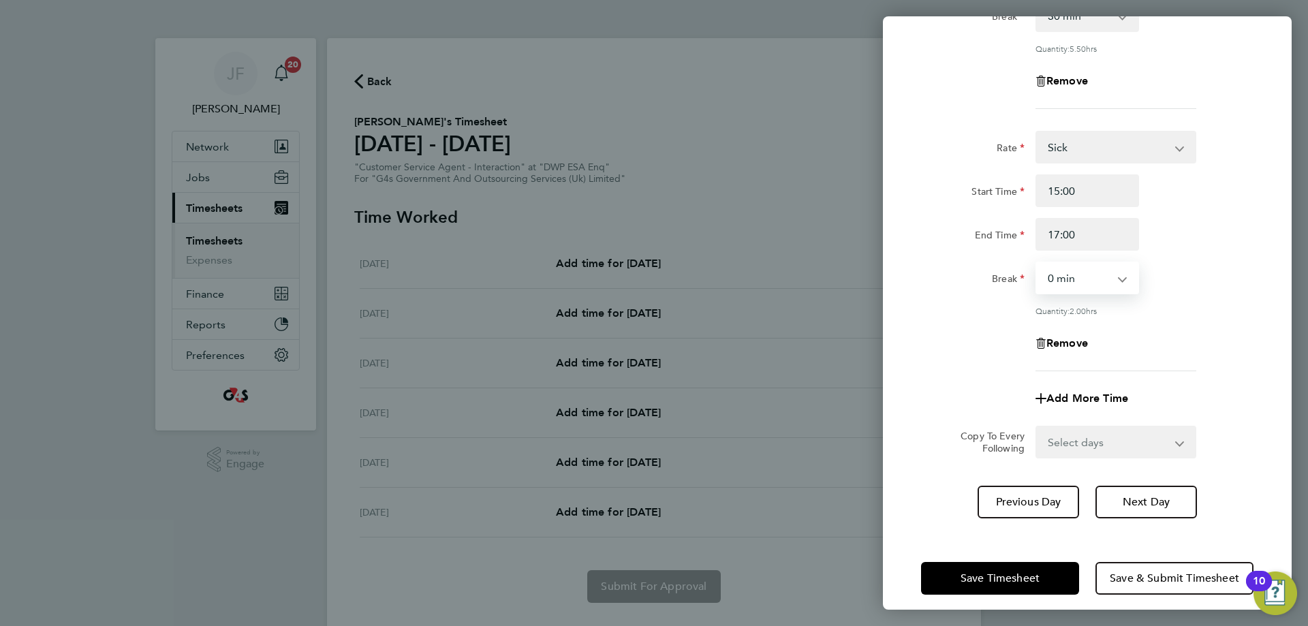
scroll to position [250, 0]
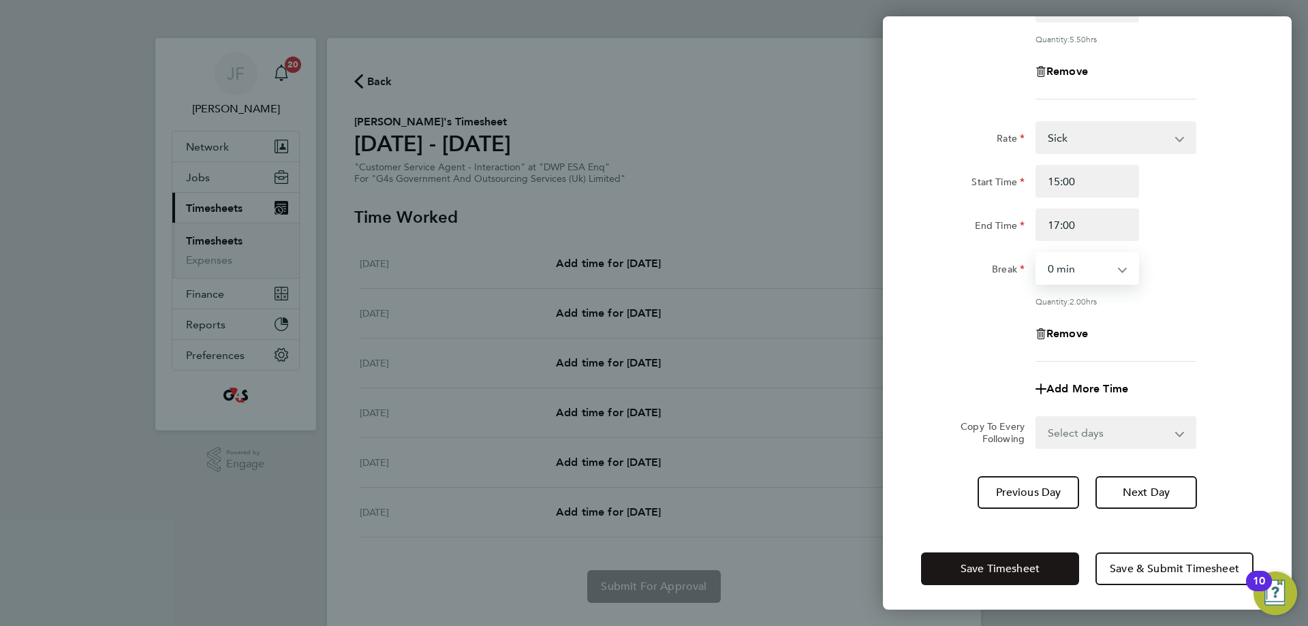
click at [1026, 563] on span "Save Timesheet" at bounding box center [999, 569] width 79 height 14
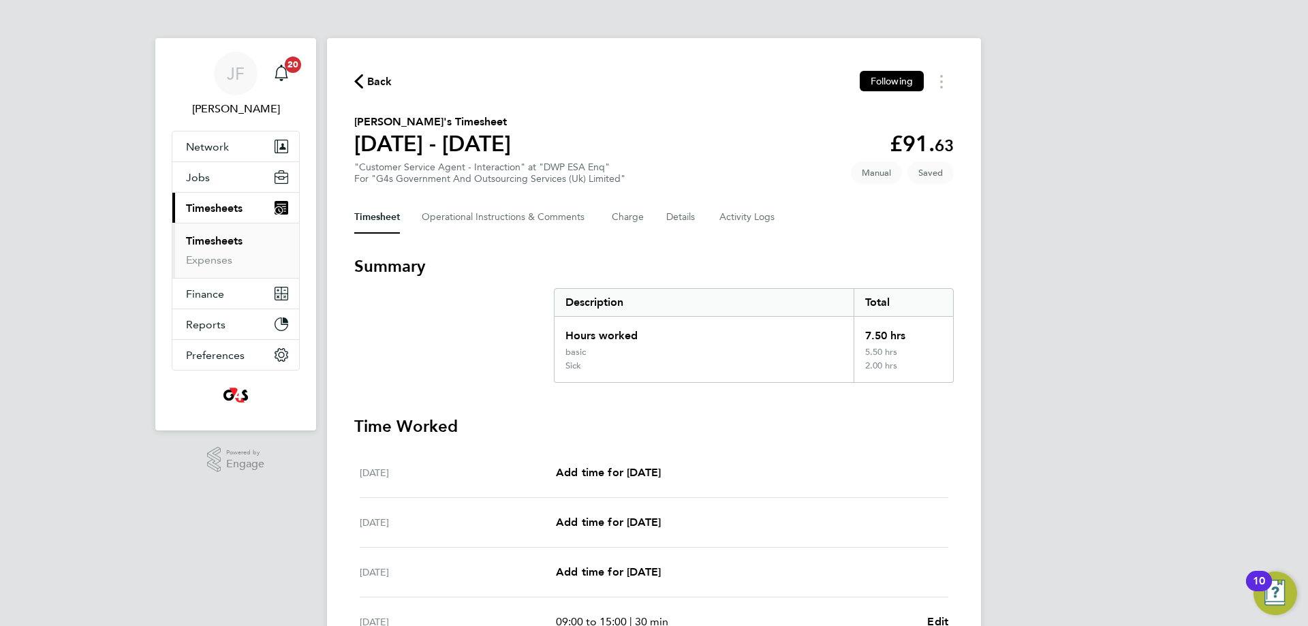
click at [371, 75] on span "Back" at bounding box center [379, 82] width 25 height 16
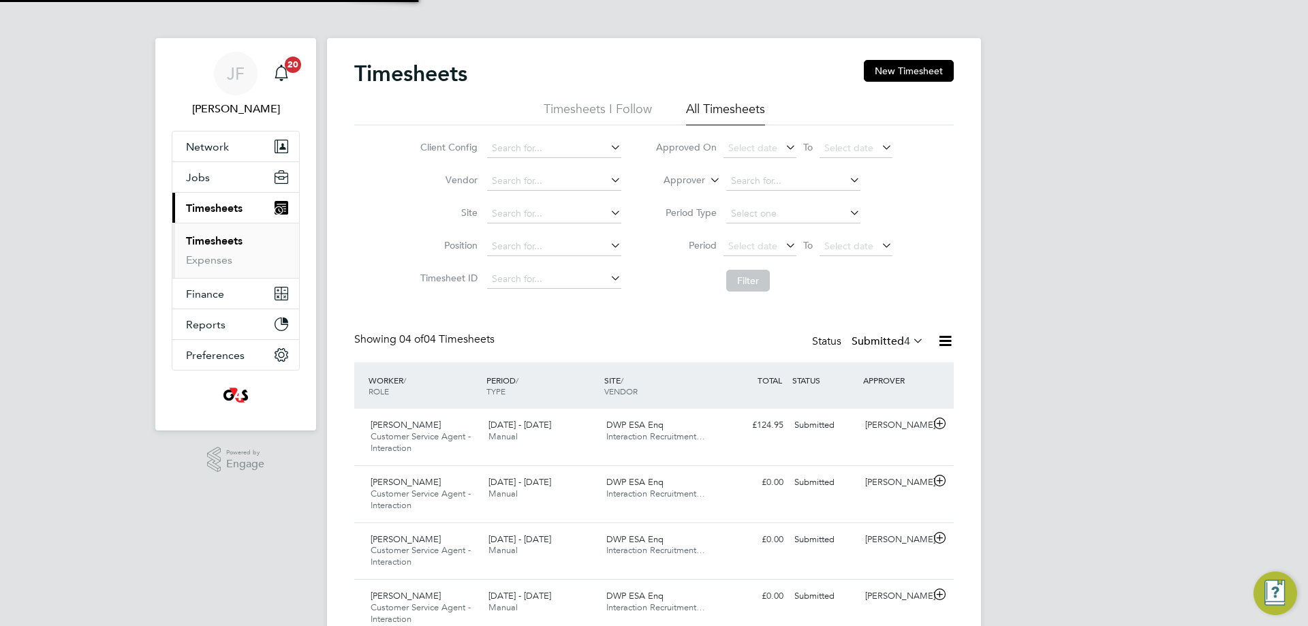
scroll to position [46, 118]
